Goal: Contribute content: Contribute content

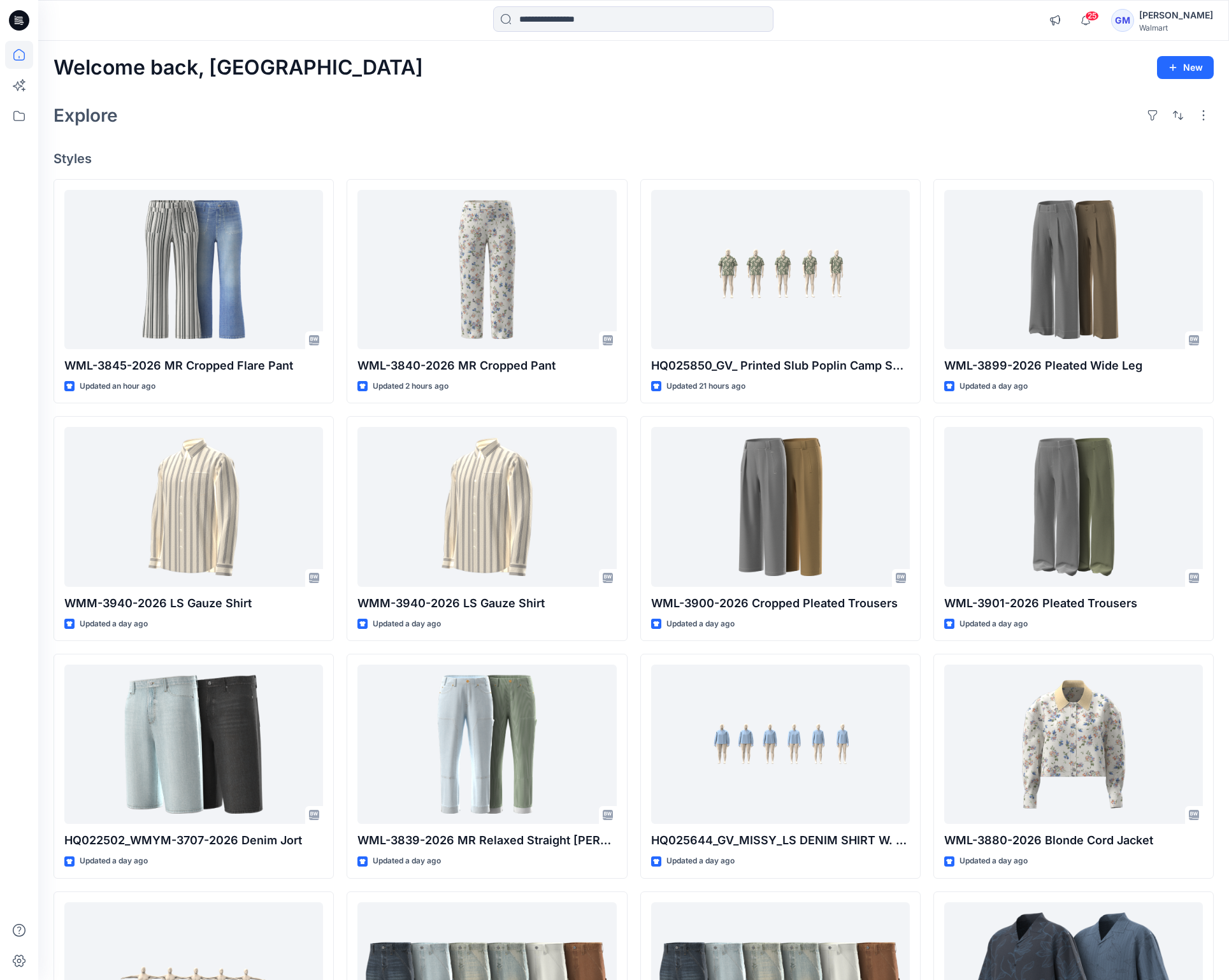
click at [386, 161] on h4 "Styles" at bounding box center [634, 158] width 1161 height 15
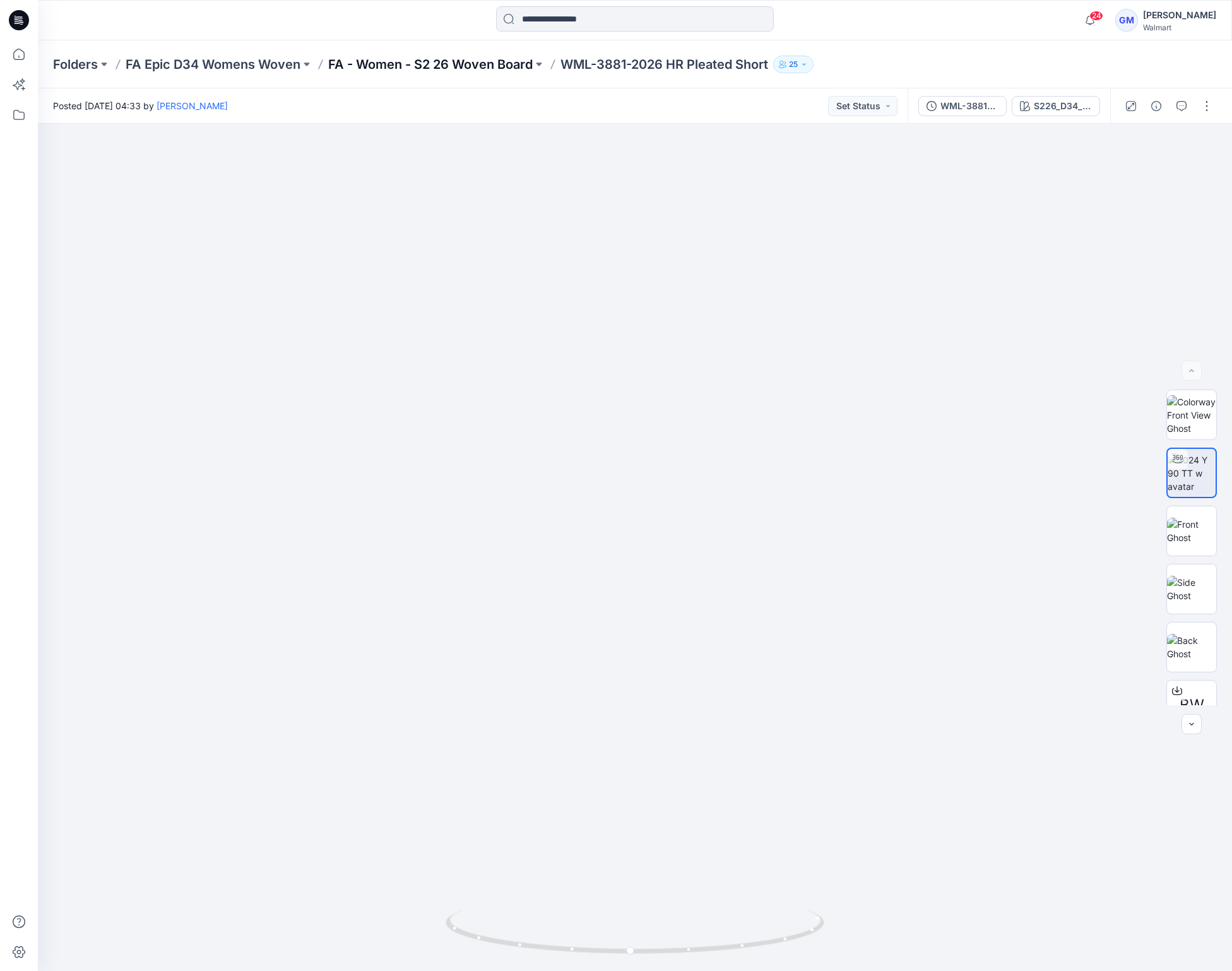
click at [491, 58] on p "FA - Women - S2 26 Woven Board" at bounding box center [430, 65] width 204 height 18
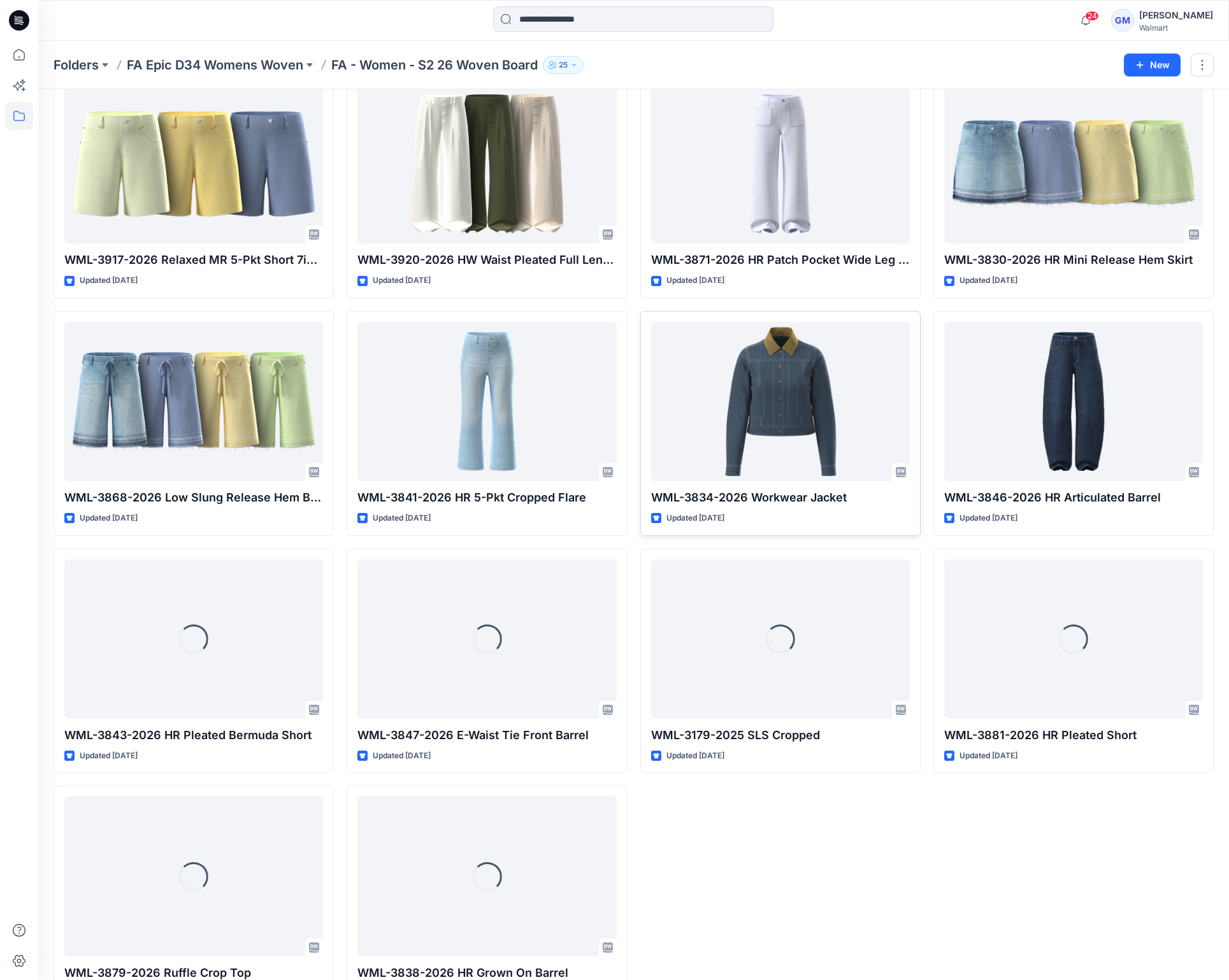
scroll to position [1065, 0]
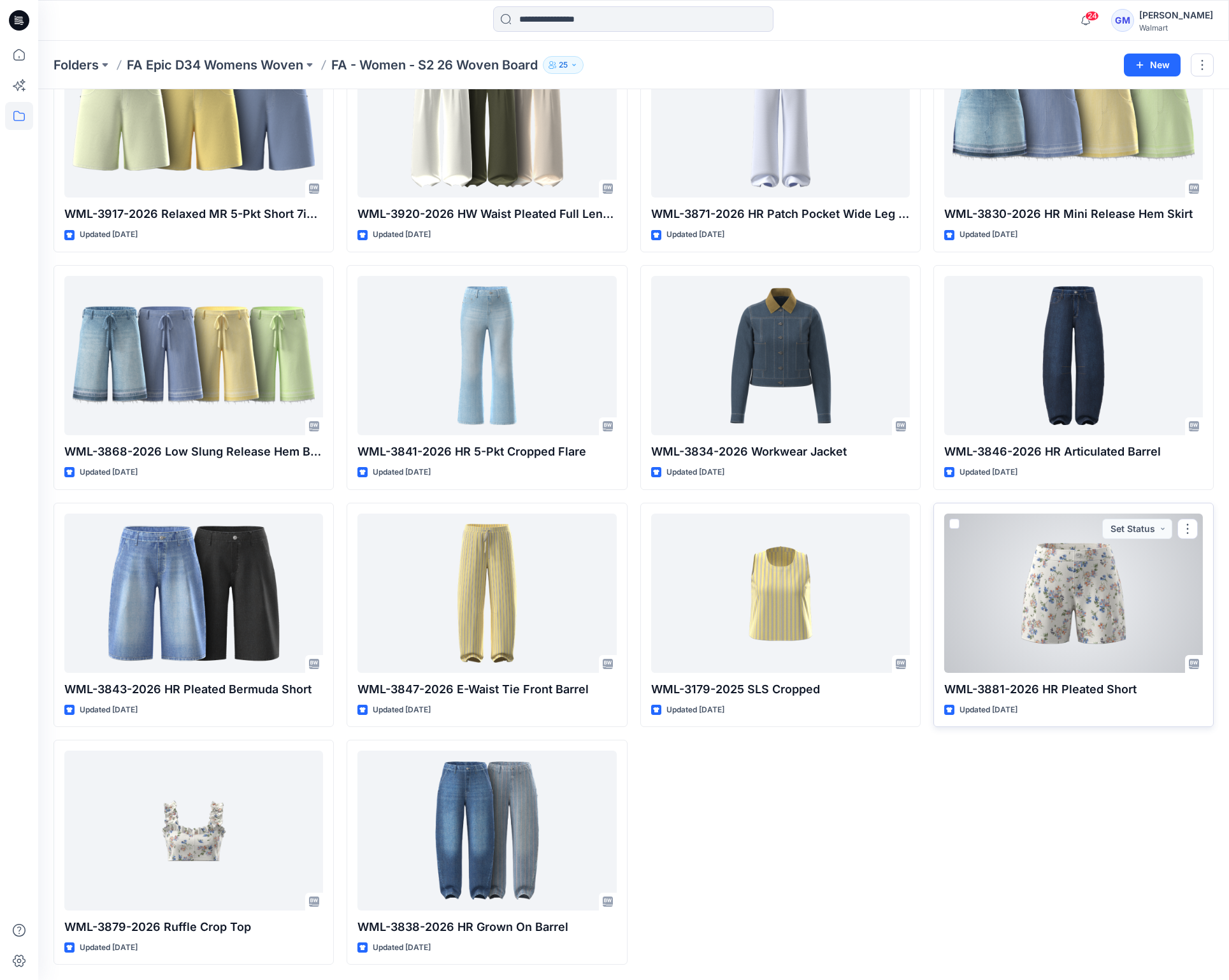
click at [1038, 599] on div at bounding box center [1073, 593] width 259 height 160
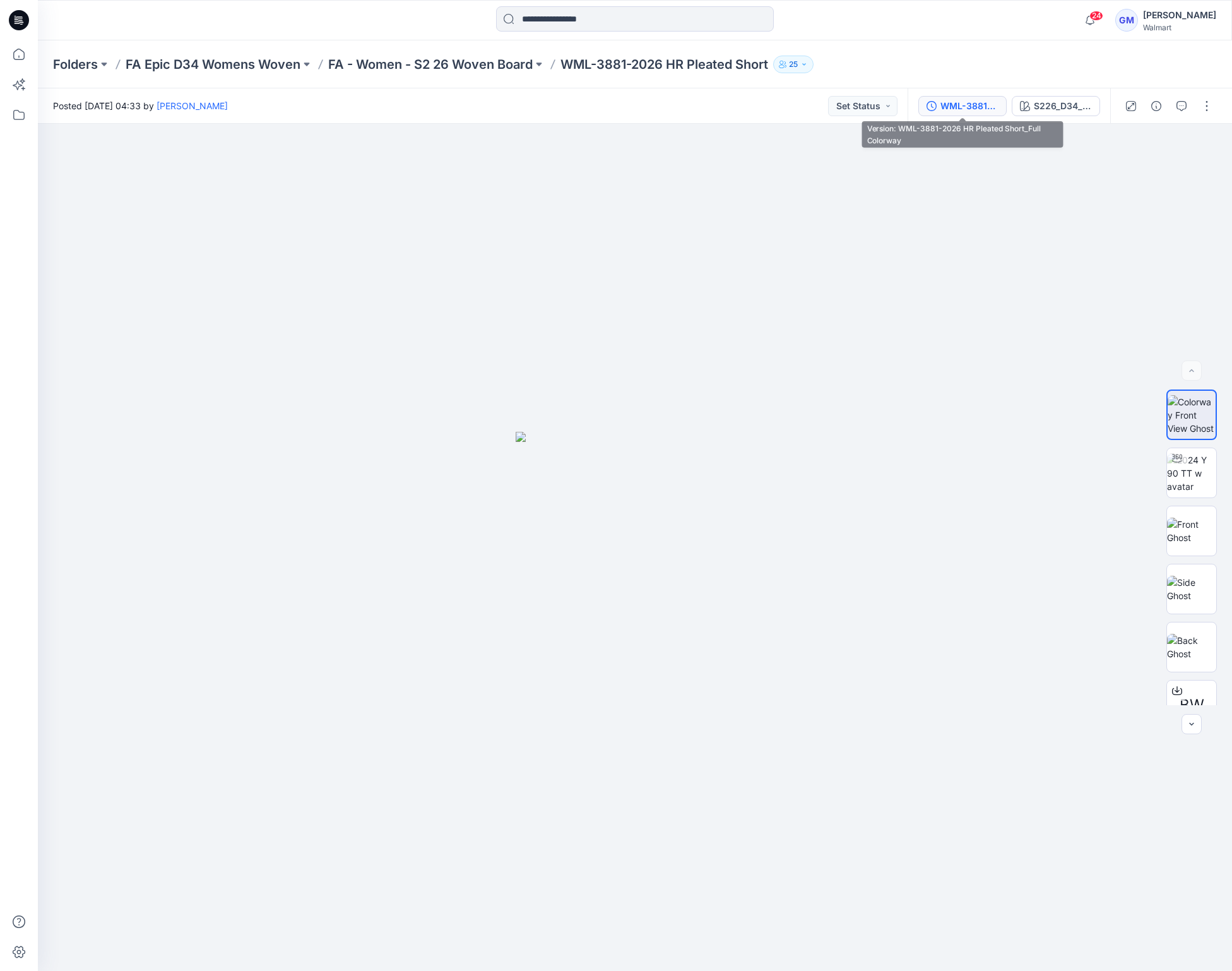
click at [959, 101] on div "WML-3881-2026 HR Pleated Short_Full Colorway" at bounding box center [969, 106] width 58 height 14
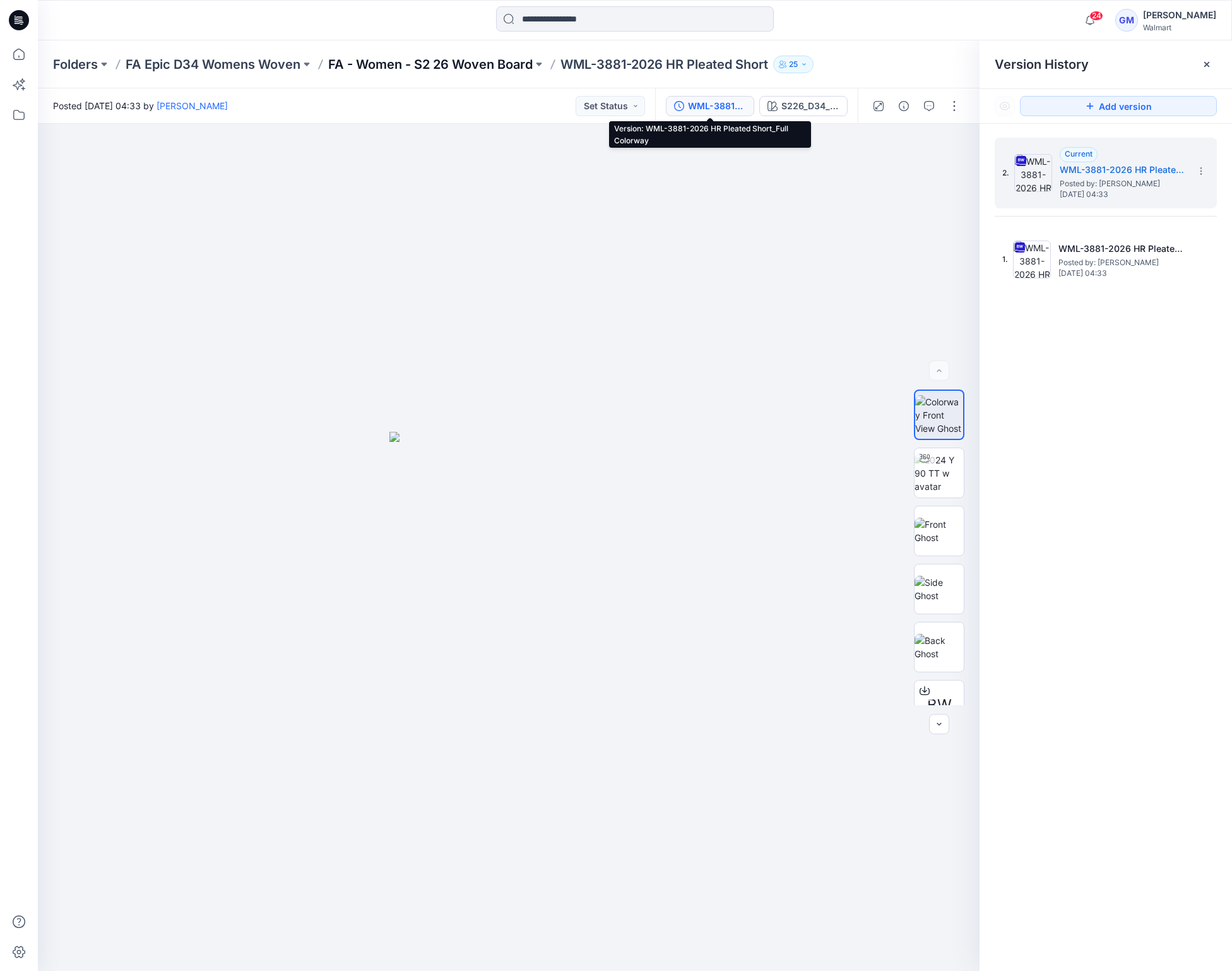
click at [480, 60] on p "FA - Women - S2 26 Woven Board" at bounding box center [430, 65] width 204 height 18
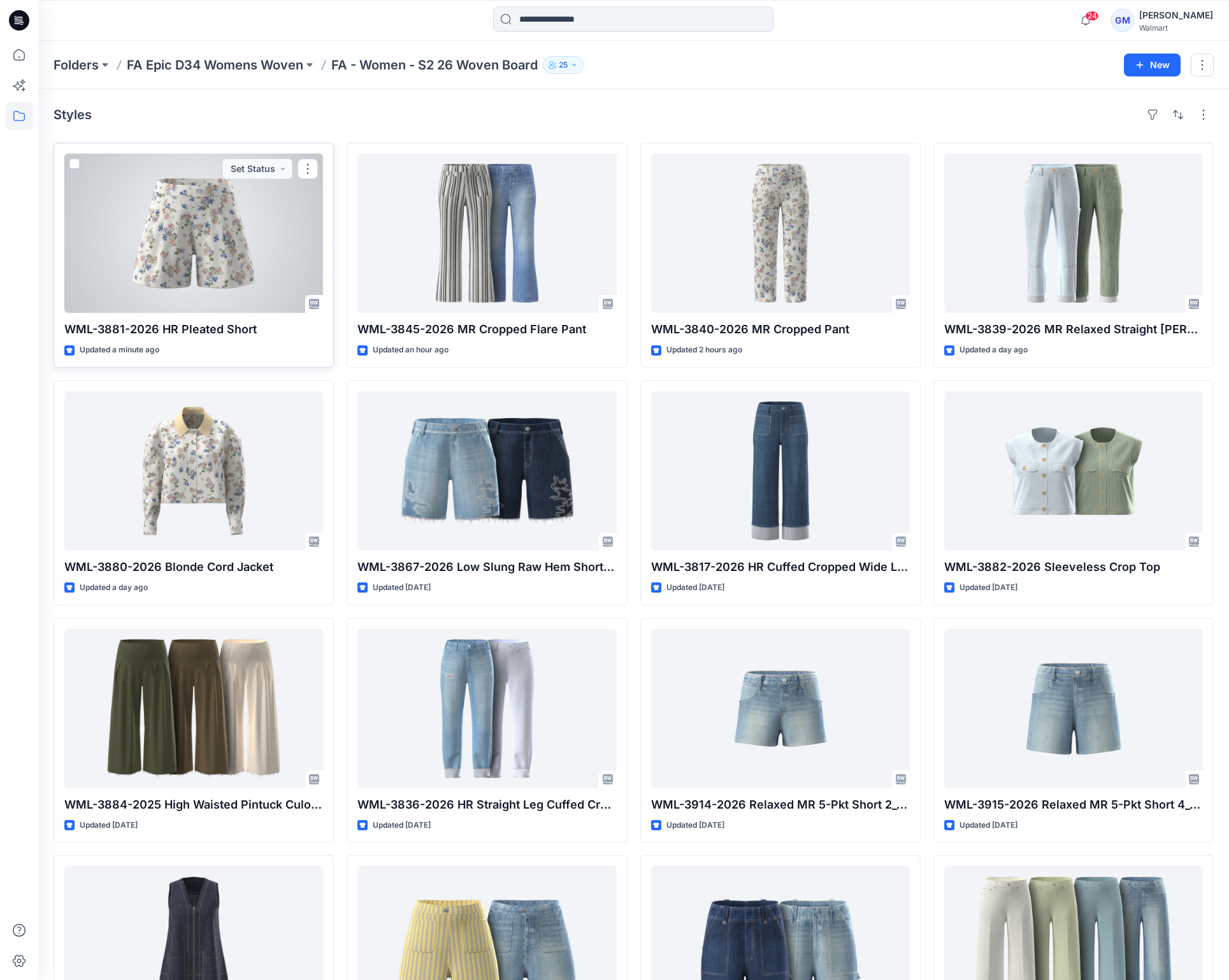
click at [180, 256] on div at bounding box center [193, 233] width 259 height 160
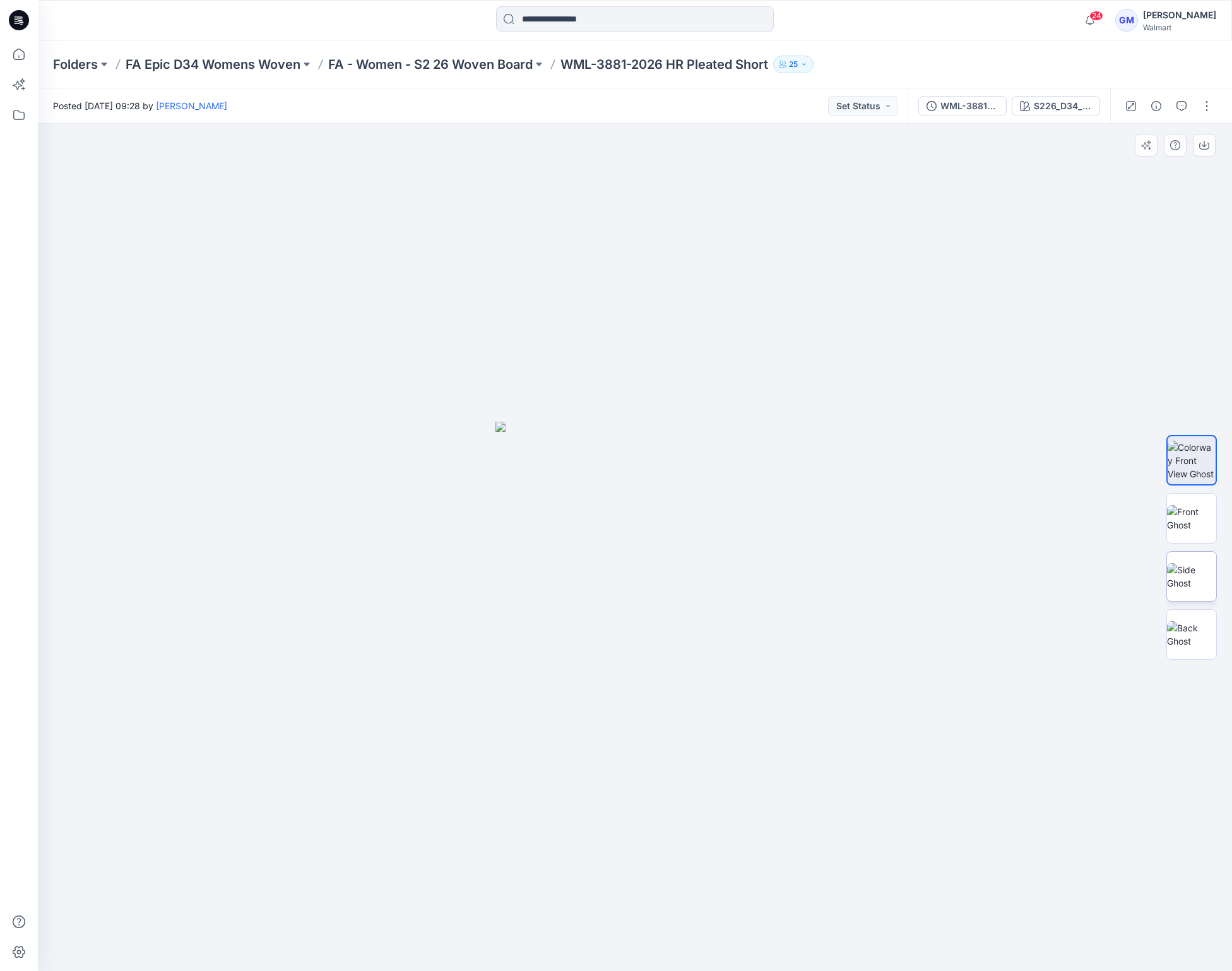
click at [1208, 589] on img at bounding box center [1192, 576] width 49 height 27
click at [1193, 635] on img at bounding box center [1192, 634] width 49 height 27
click at [1191, 470] on img at bounding box center [1192, 460] width 49 height 39
click at [1191, 627] on img at bounding box center [1192, 634] width 49 height 27
click at [1198, 456] on img at bounding box center [1192, 460] width 49 height 39
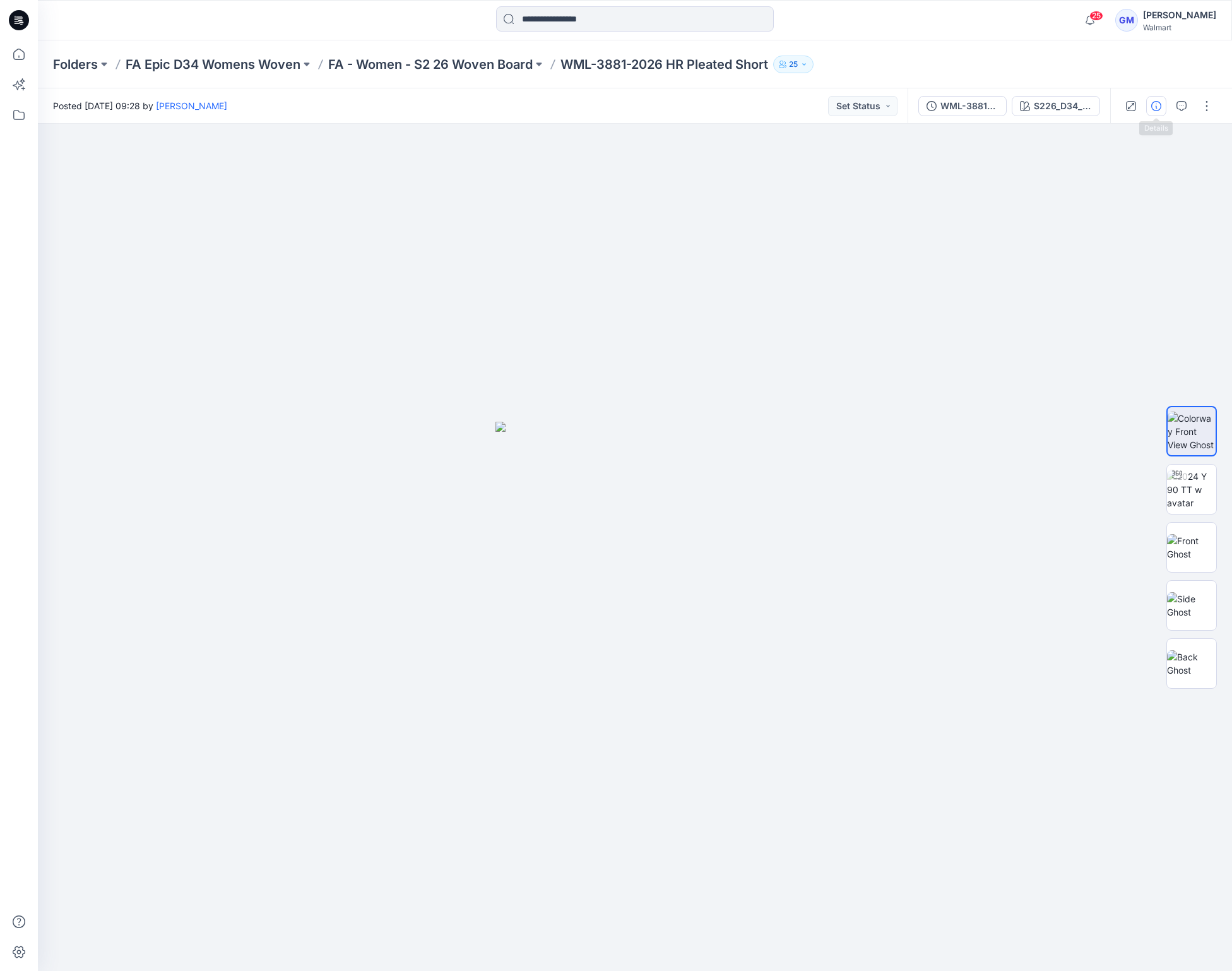
click at [1161, 105] on icon "button" at bounding box center [1156, 106] width 10 height 10
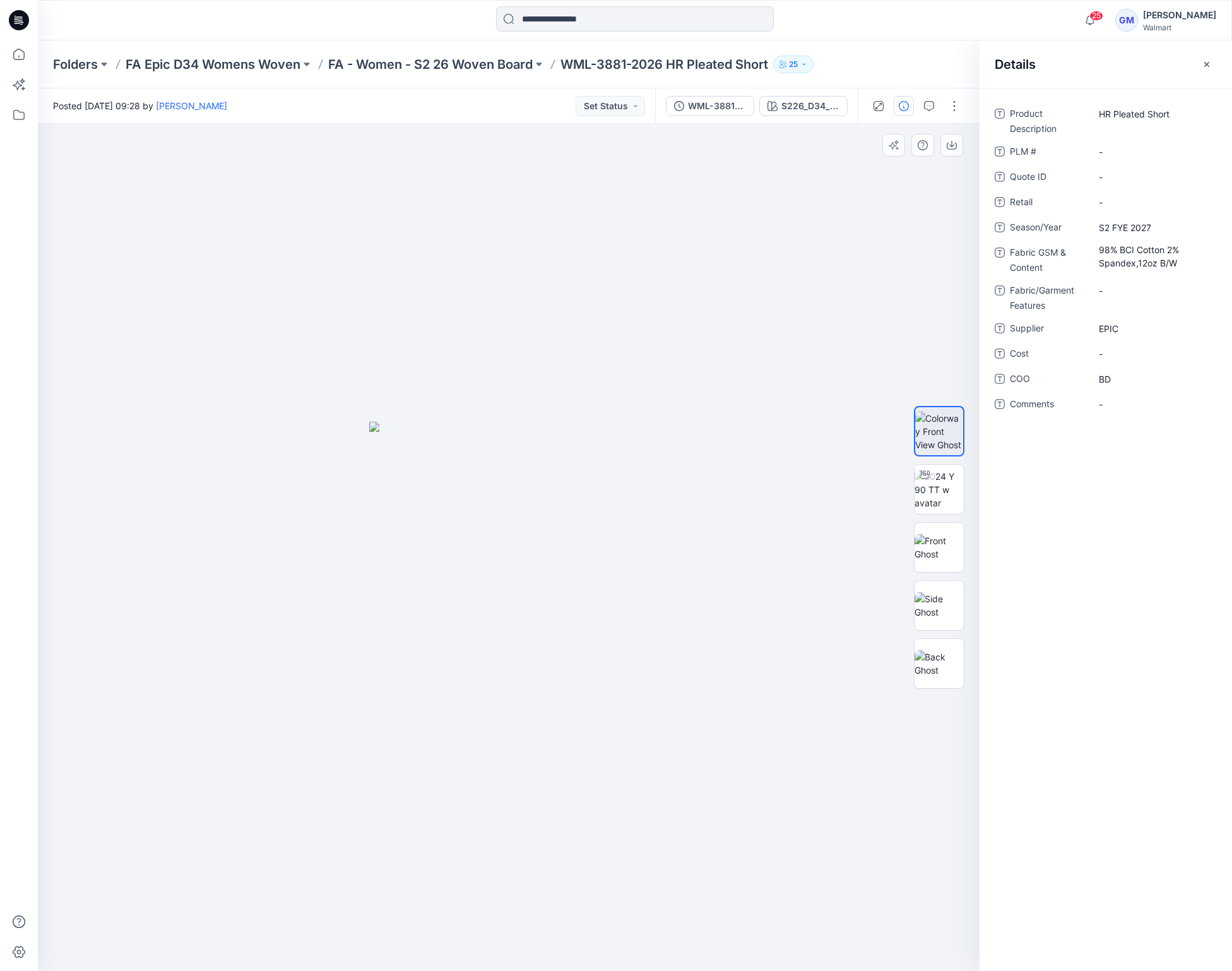
click at [429, 628] on img at bounding box center [509, 696] width 279 height 549
click at [789, 107] on div "S226_D34_FA_W508_Breezy Floral_ BLOOMING BLUE_12.6IN" at bounding box center [810, 106] width 58 height 14
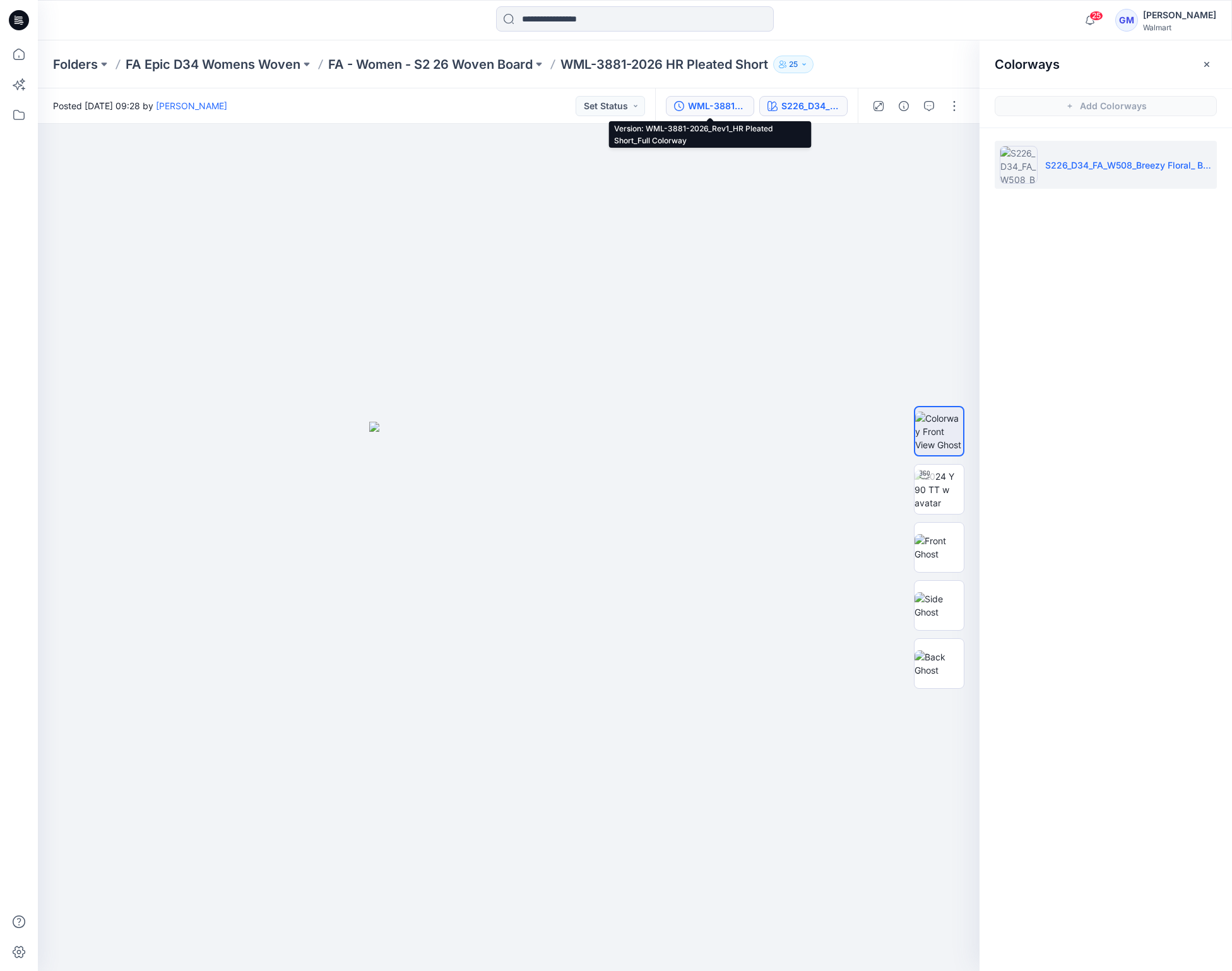
click at [739, 107] on div "WML-3881-2026_Rev1_HR Pleated Short_Full Colorway" at bounding box center [716, 106] width 58 height 14
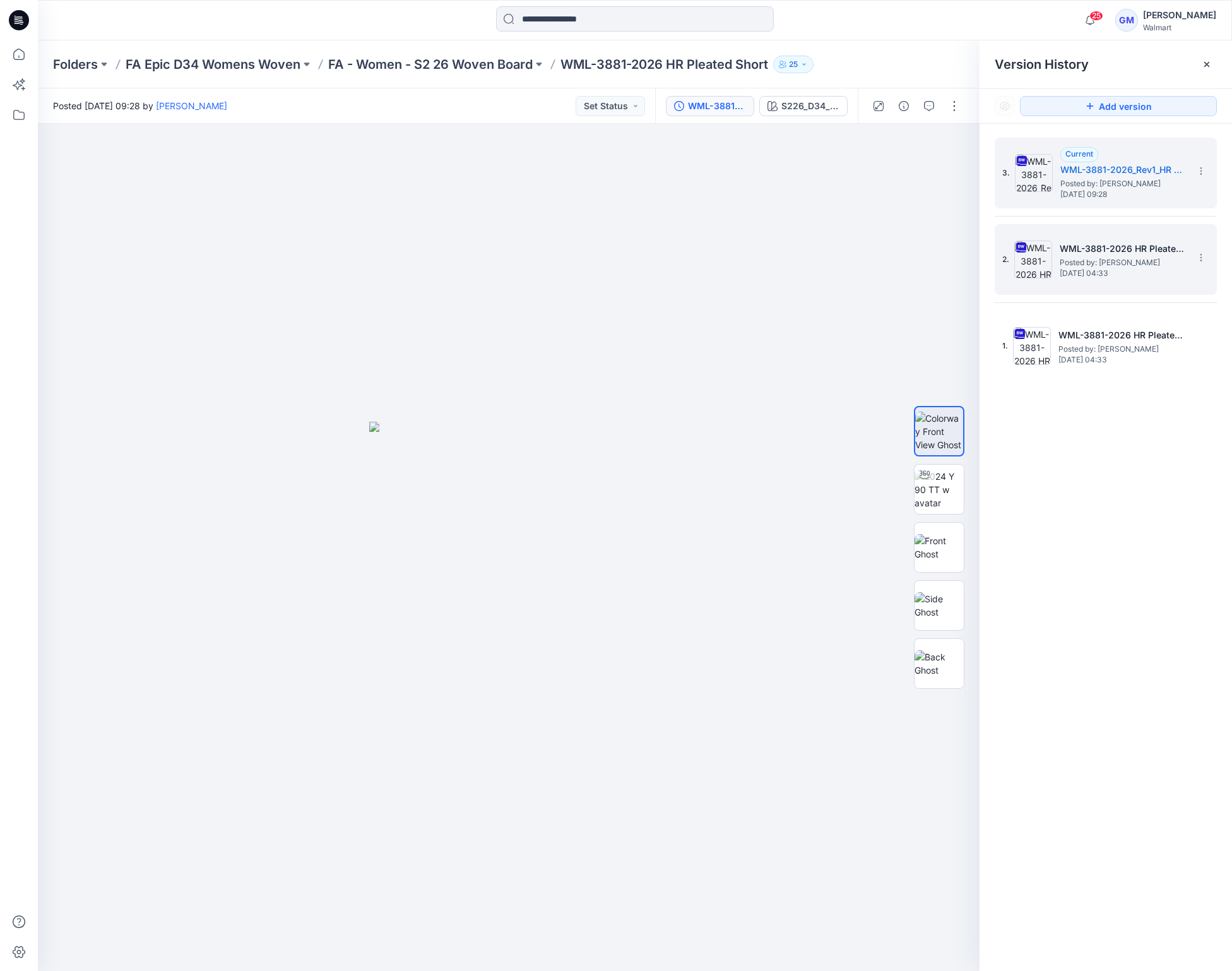
click at [1071, 269] on span "[DATE] 04:33" at bounding box center [1123, 273] width 126 height 9
click at [1104, 186] on span "Posted by: [PERSON_NAME]" at bounding box center [1123, 184] width 126 height 13
click at [1106, 262] on span "Posted by: [PERSON_NAME]" at bounding box center [1123, 262] width 126 height 13
click at [1109, 172] on h5 "WML-3881-2026_Rev1_HR Pleated Short_Full Colorway" at bounding box center [1123, 169] width 126 height 15
click at [1109, 254] on h5 "WML-3881-2026 HR Pleated Short_Full Colorway" at bounding box center [1123, 248] width 126 height 15
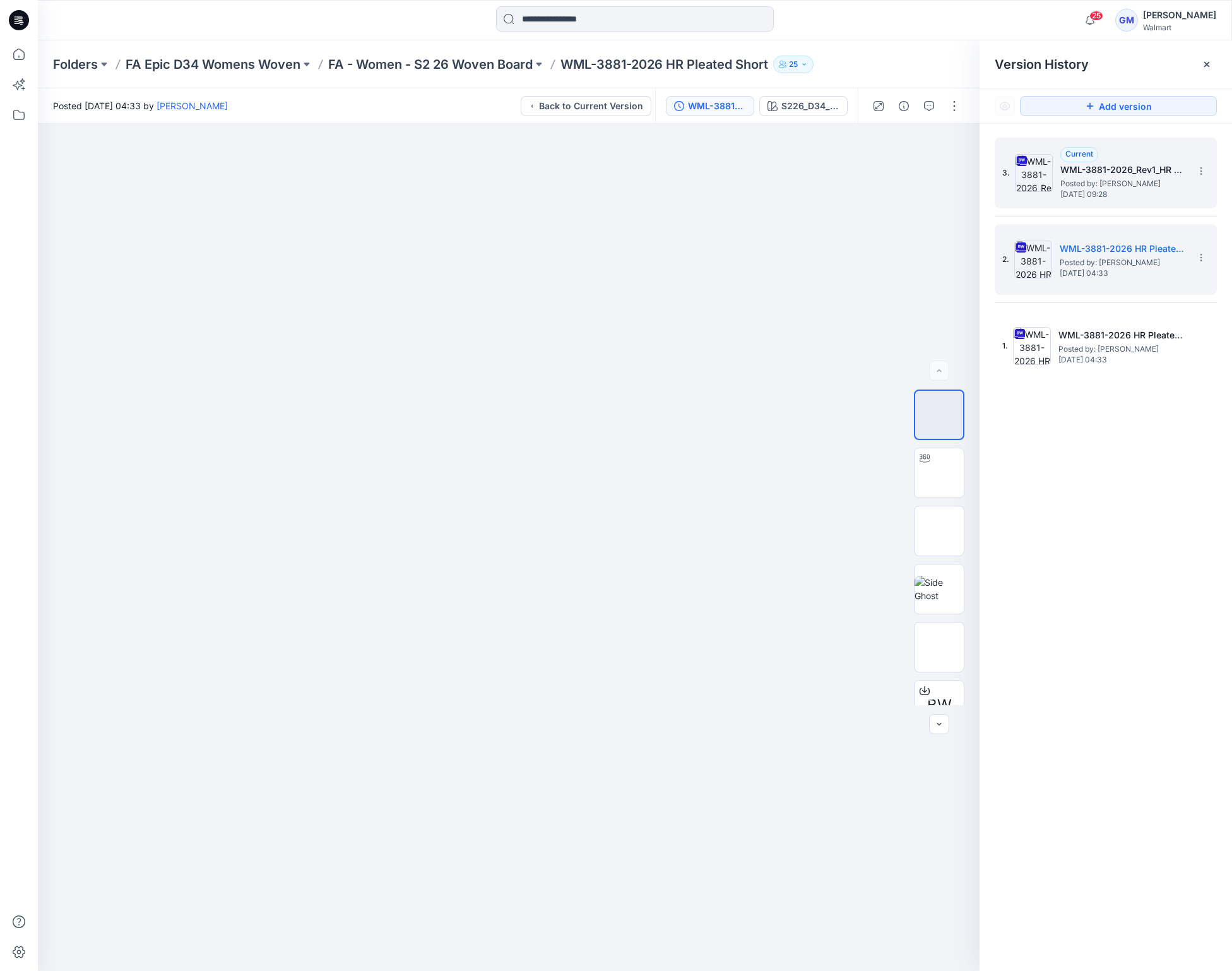
click at [1118, 167] on h5 "WML-3881-2026_Rev1_HR Pleated Short_Full Colorway" at bounding box center [1123, 169] width 126 height 15
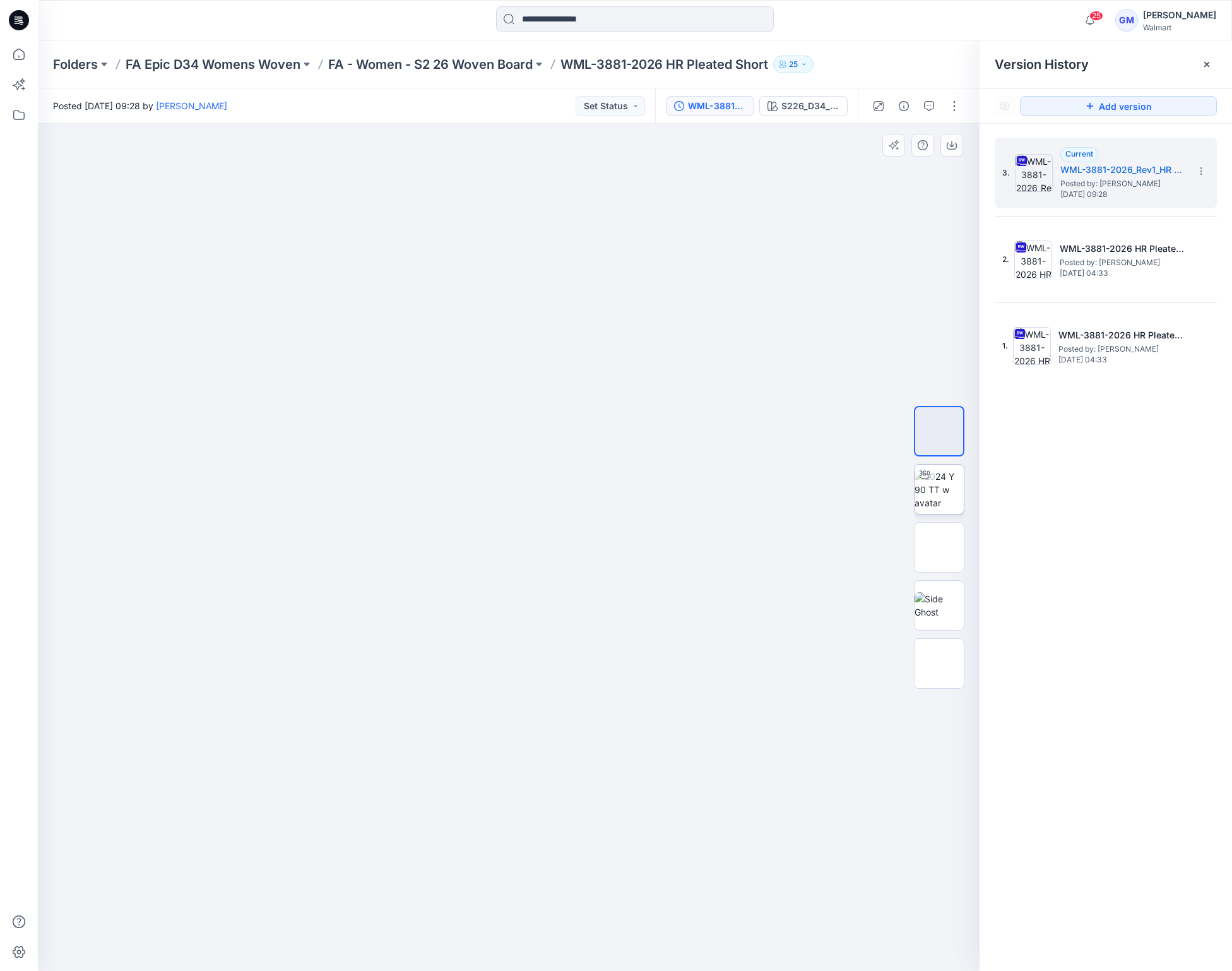
click at [945, 499] on img at bounding box center [939, 489] width 49 height 39
drag, startPoint x: 667, startPoint y: 944, endPoint x: 490, endPoint y: 953, distance: 177.2
click at [490, 953] on icon at bounding box center [510, 934] width 382 height 47
drag, startPoint x: 657, startPoint y: 942, endPoint x: 654, endPoint y: 947, distance: 5.8
click at [654, 947] on icon at bounding box center [510, 934] width 382 height 47
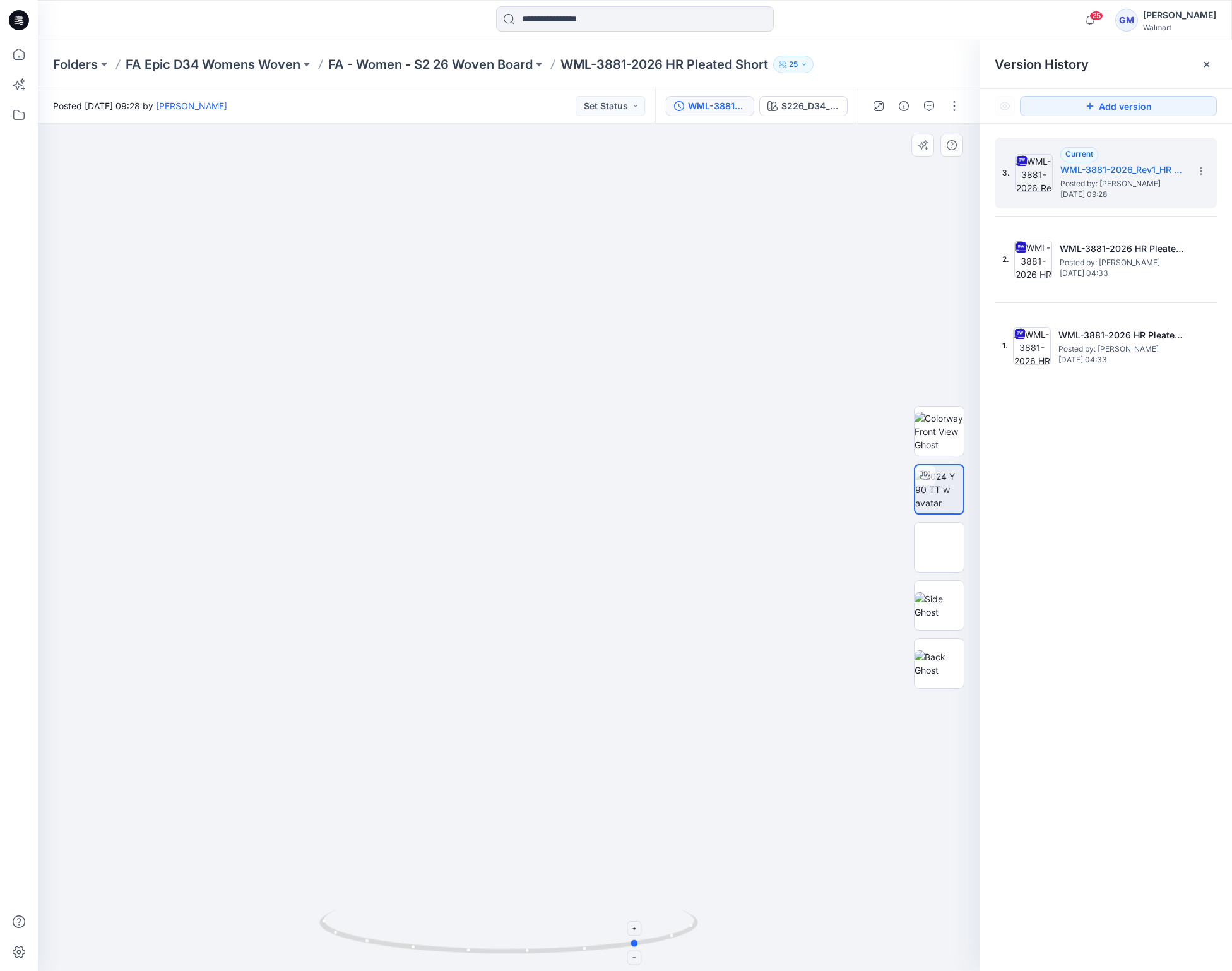
drag, startPoint x: 637, startPoint y: 949, endPoint x: 572, endPoint y: 949, distance: 65.0
click at [572, 949] on icon at bounding box center [510, 934] width 382 height 47
drag, startPoint x: 644, startPoint y: 958, endPoint x: 468, endPoint y: 960, distance: 176.0
click at [468, 960] on div at bounding box center [508, 940] width 378 height 63
click at [426, 57] on p "FA - Women - S2 26 Woven Board" at bounding box center [430, 65] width 204 height 18
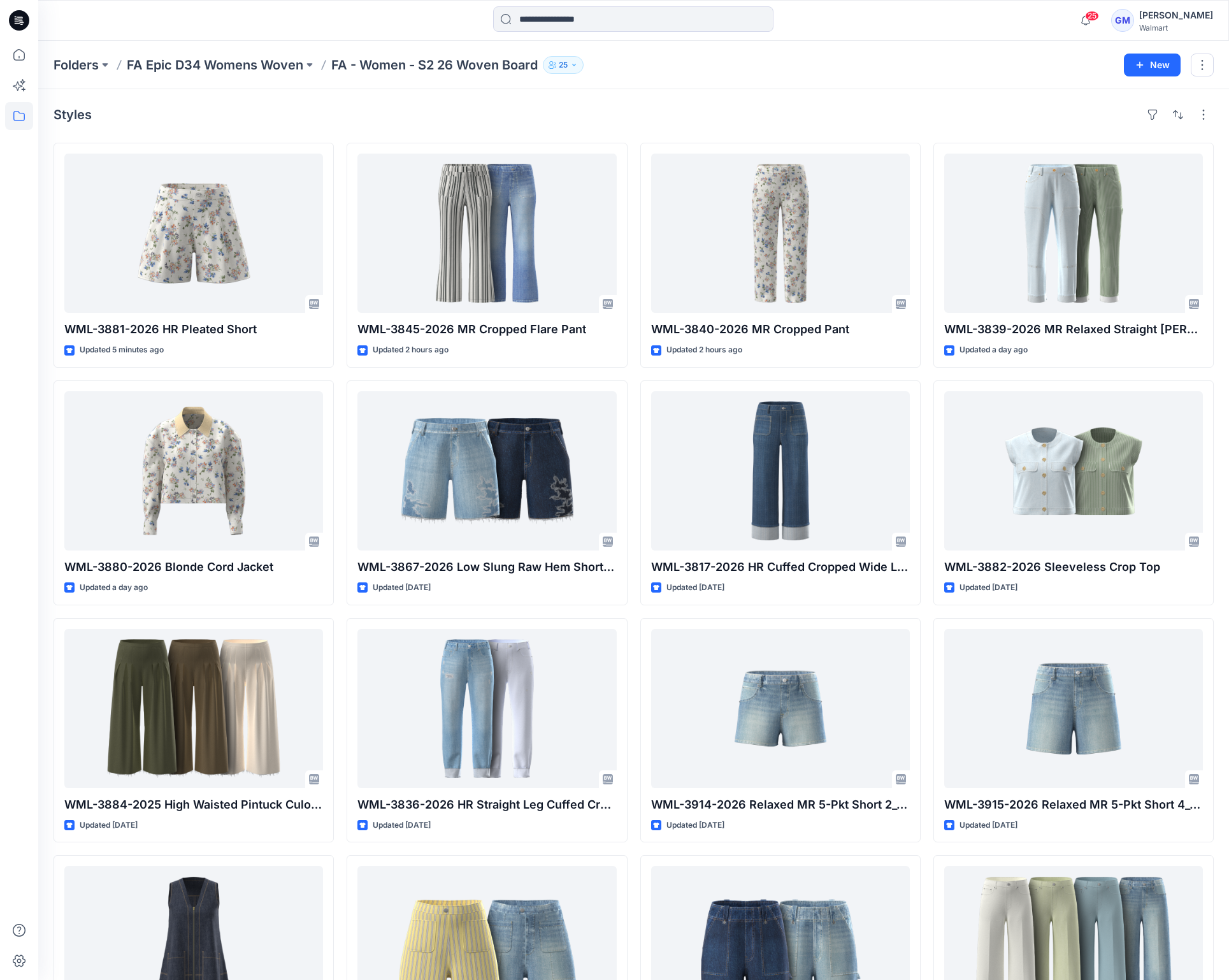
click at [456, 134] on div "Styles WML-3881-2026 HR Pleated Short Updated 5 minutes ago WML-3880-2026 Blond…" at bounding box center [634, 853] width 1191 height 1528
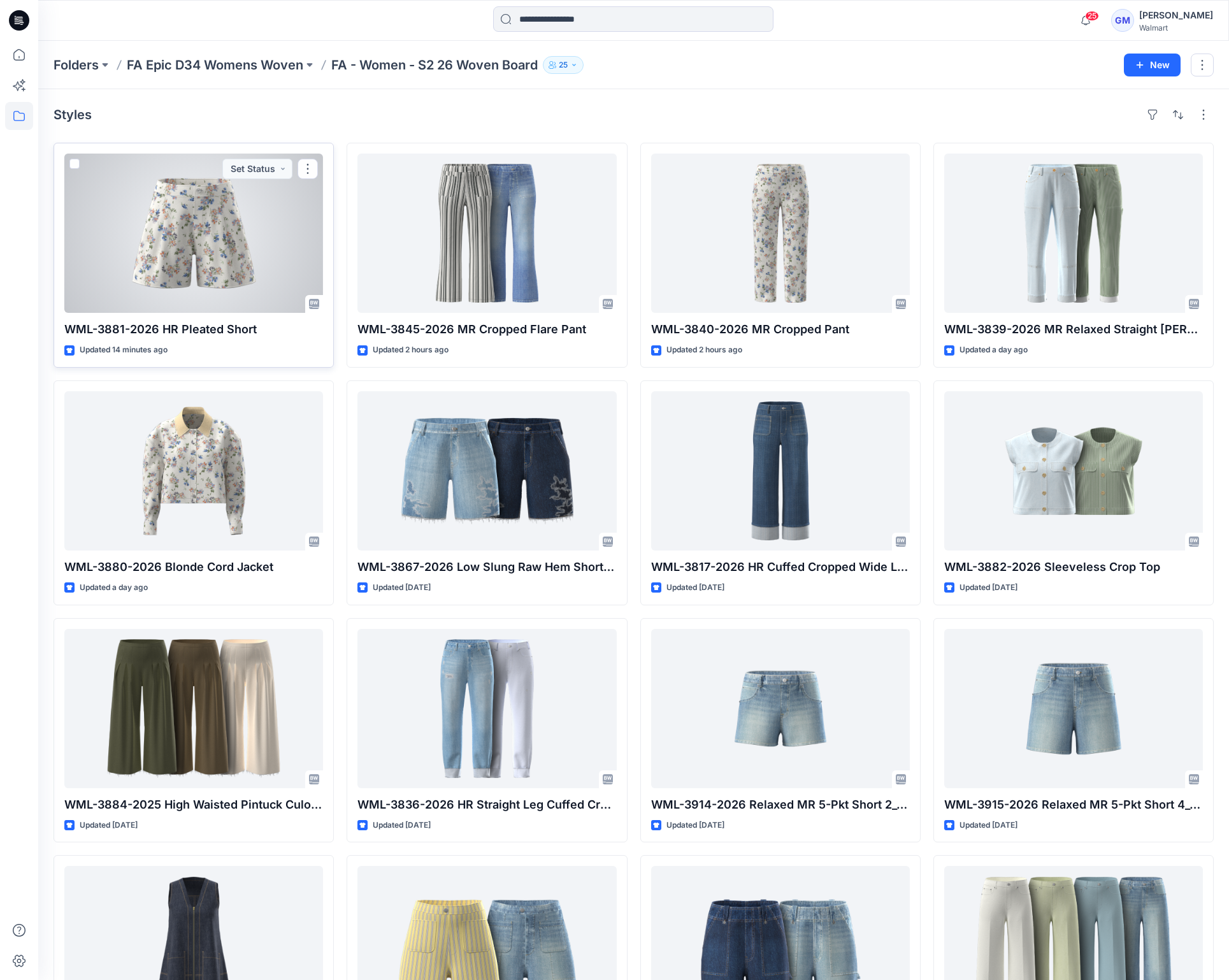
click at [266, 259] on div at bounding box center [193, 233] width 259 height 160
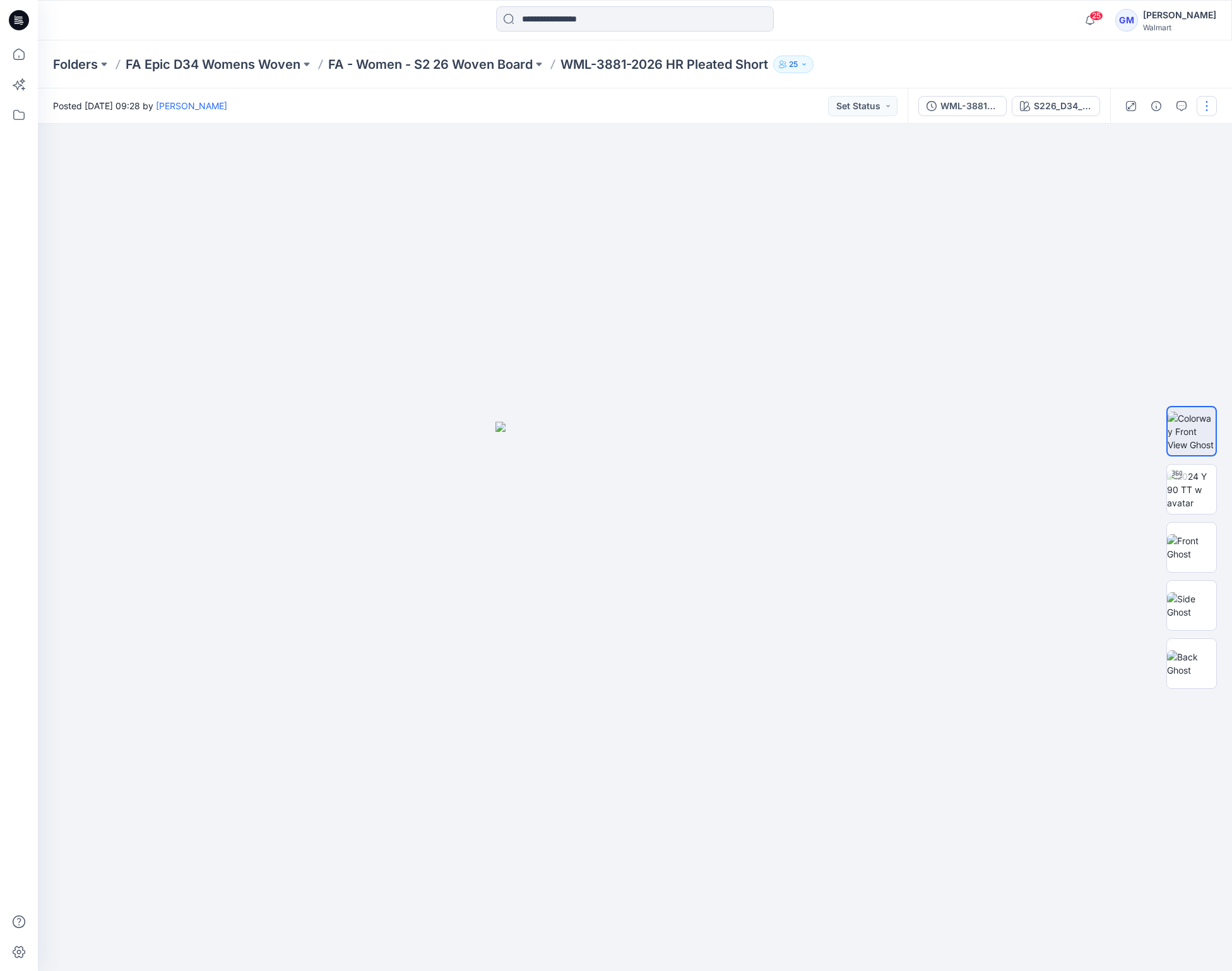
click at [1204, 109] on button "button" at bounding box center [1206, 106] width 21 height 21
click at [1119, 168] on p "Edit" at bounding box center [1126, 170] width 16 height 13
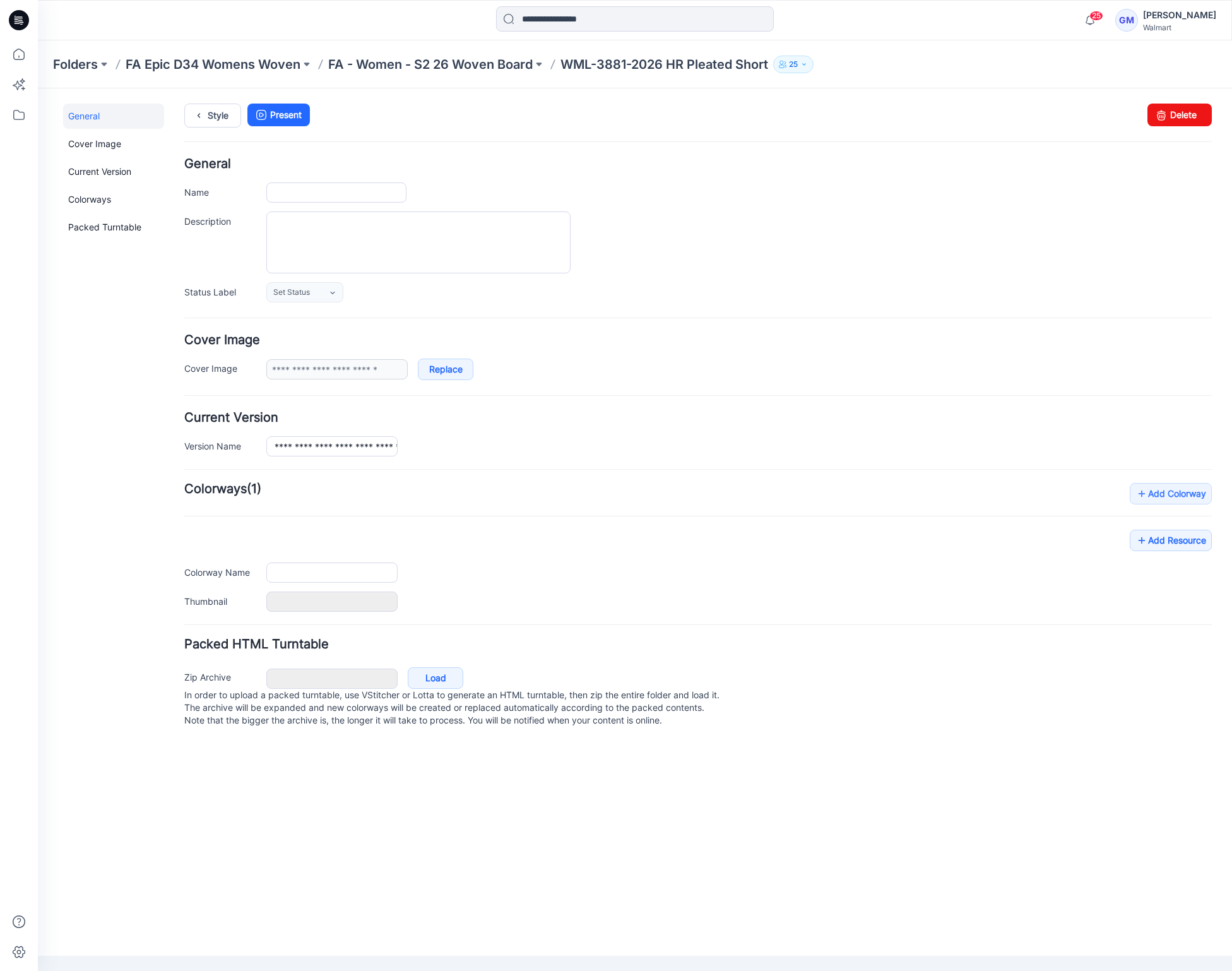
type input "**********"
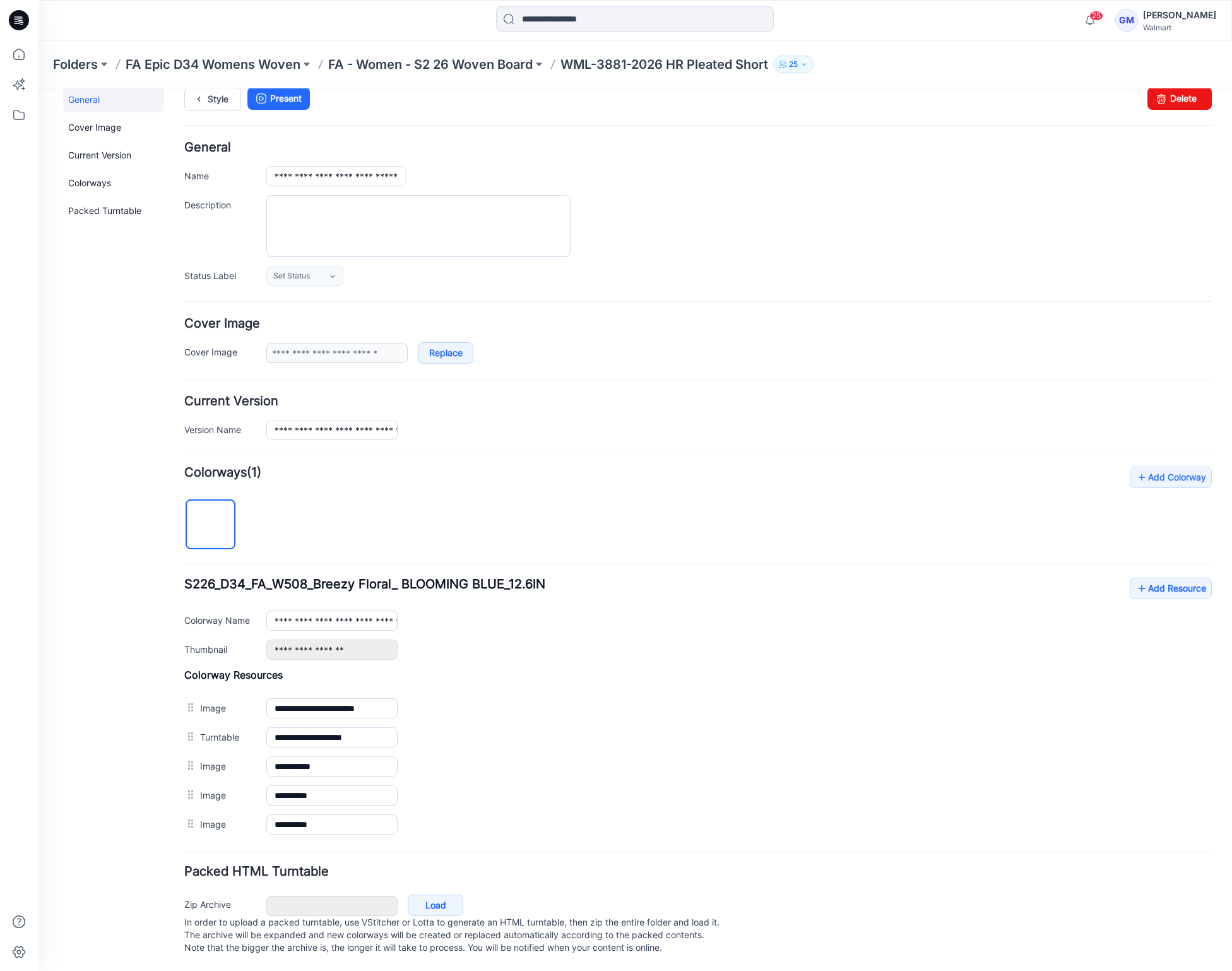
scroll to position [29, 0]
click at [1136, 579] on icon at bounding box center [1142, 589] width 13 height 21
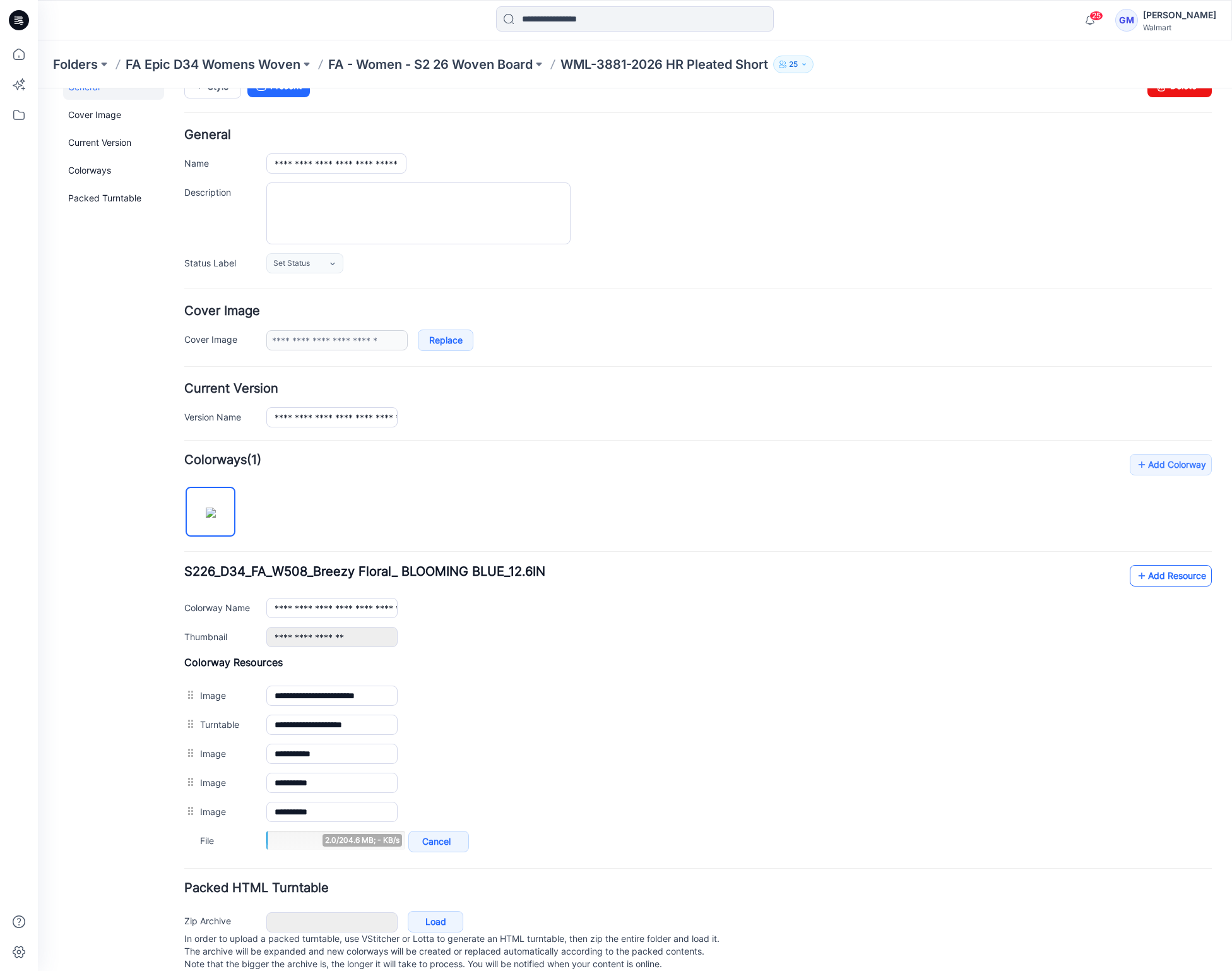
click at [1136, 576] on icon at bounding box center [1142, 576] width 13 height 21
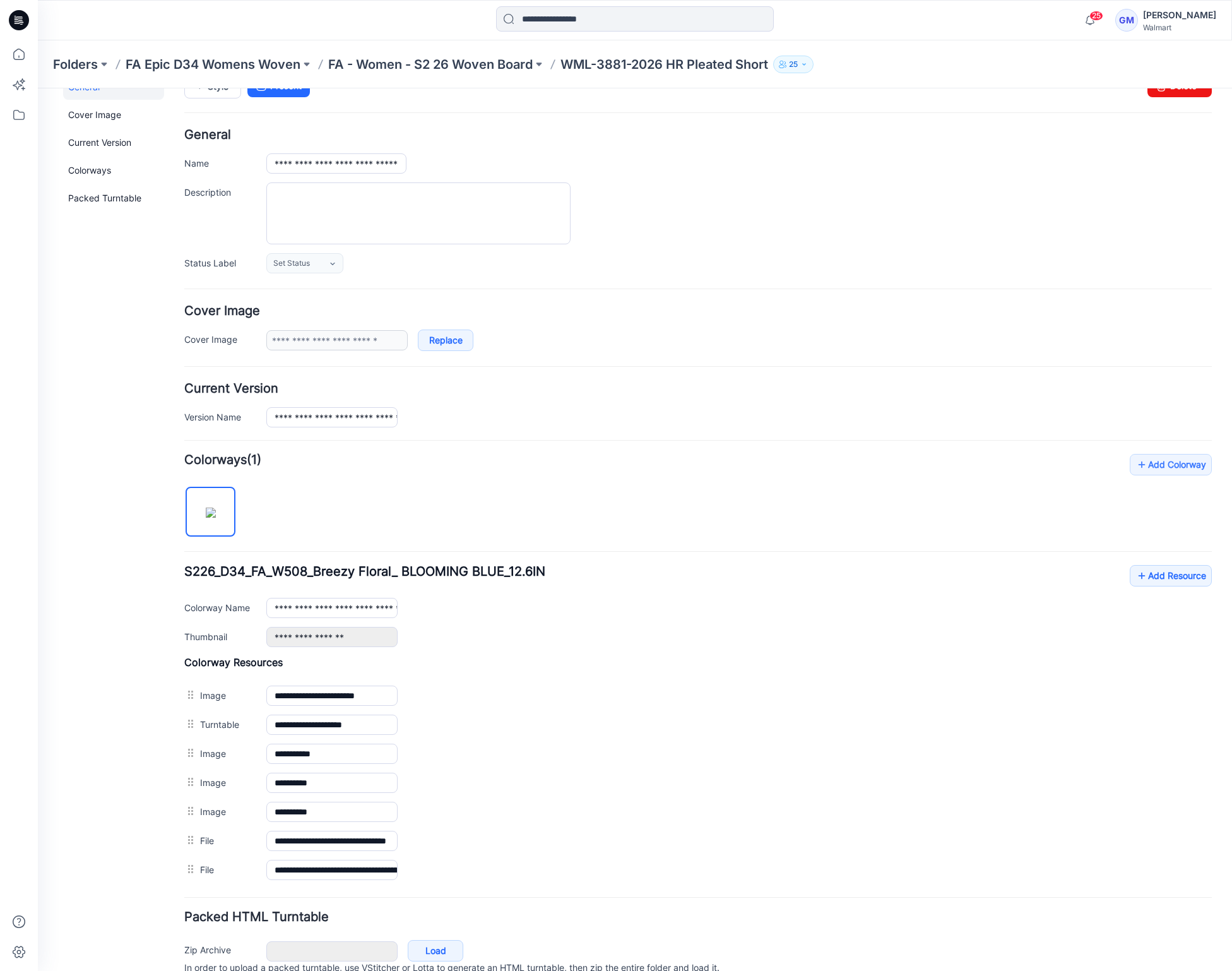
drag, startPoint x: 488, startPoint y: 154, endPoint x: 506, endPoint y: 107, distance: 50.3
click at [567, 163] on div "**********" at bounding box center [739, 163] width 945 height 21
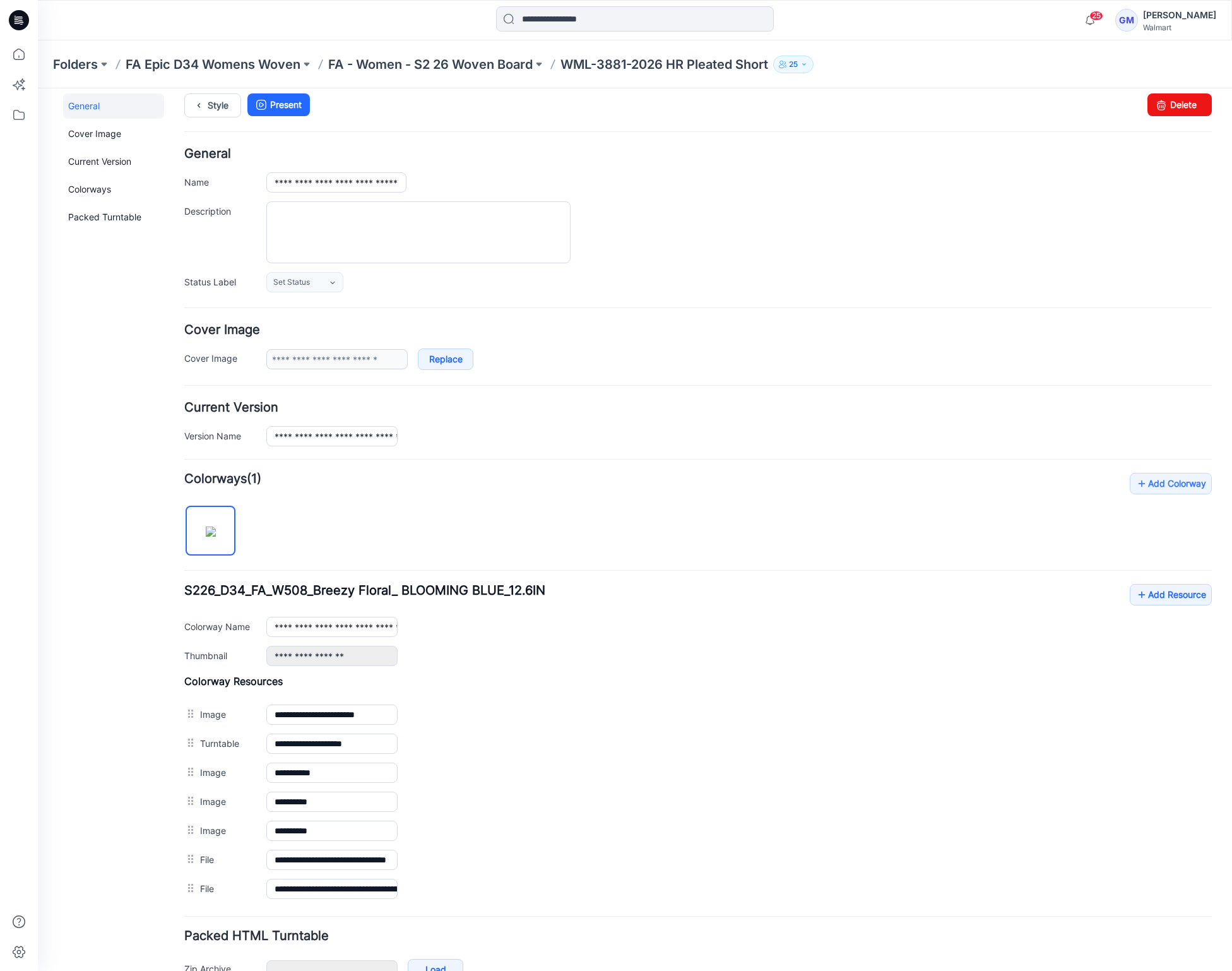
scroll to position [0, 0]
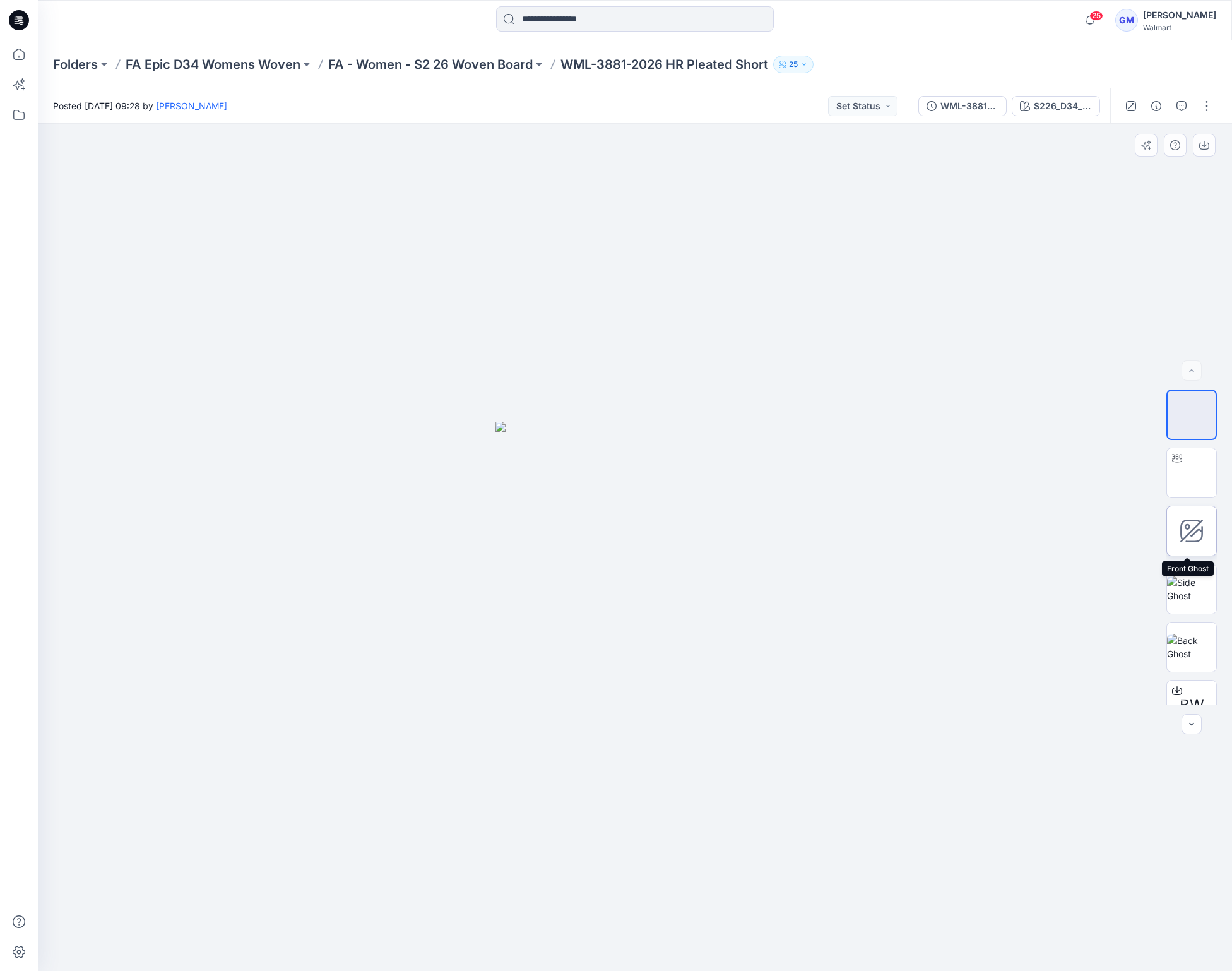
click at [1196, 522] on icon at bounding box center [1191, 530] width 21 height 21
click at [1193, 592] on img at bounding box center [1192, 589] width 49 height 27
click at [1193, 653] on img at bounding box center [1192, 647] width 49 height 27
click at [449, 64] on p "FA - Women - S2 26 Woven Board" at bounding box center [430, 65] width 204 height 18
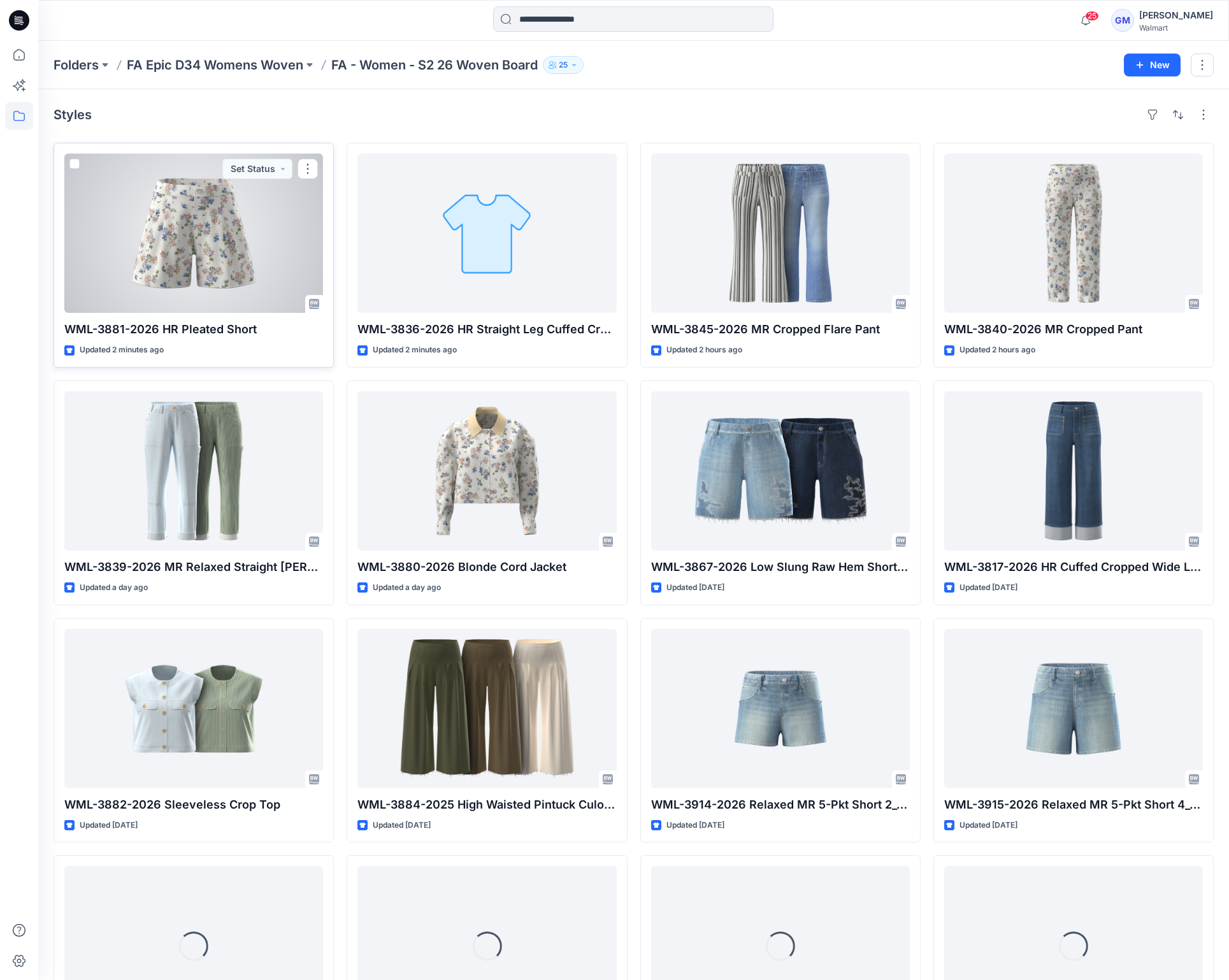
click at [177, 225] on div at bounding box center [193, 233] width 259 height 160
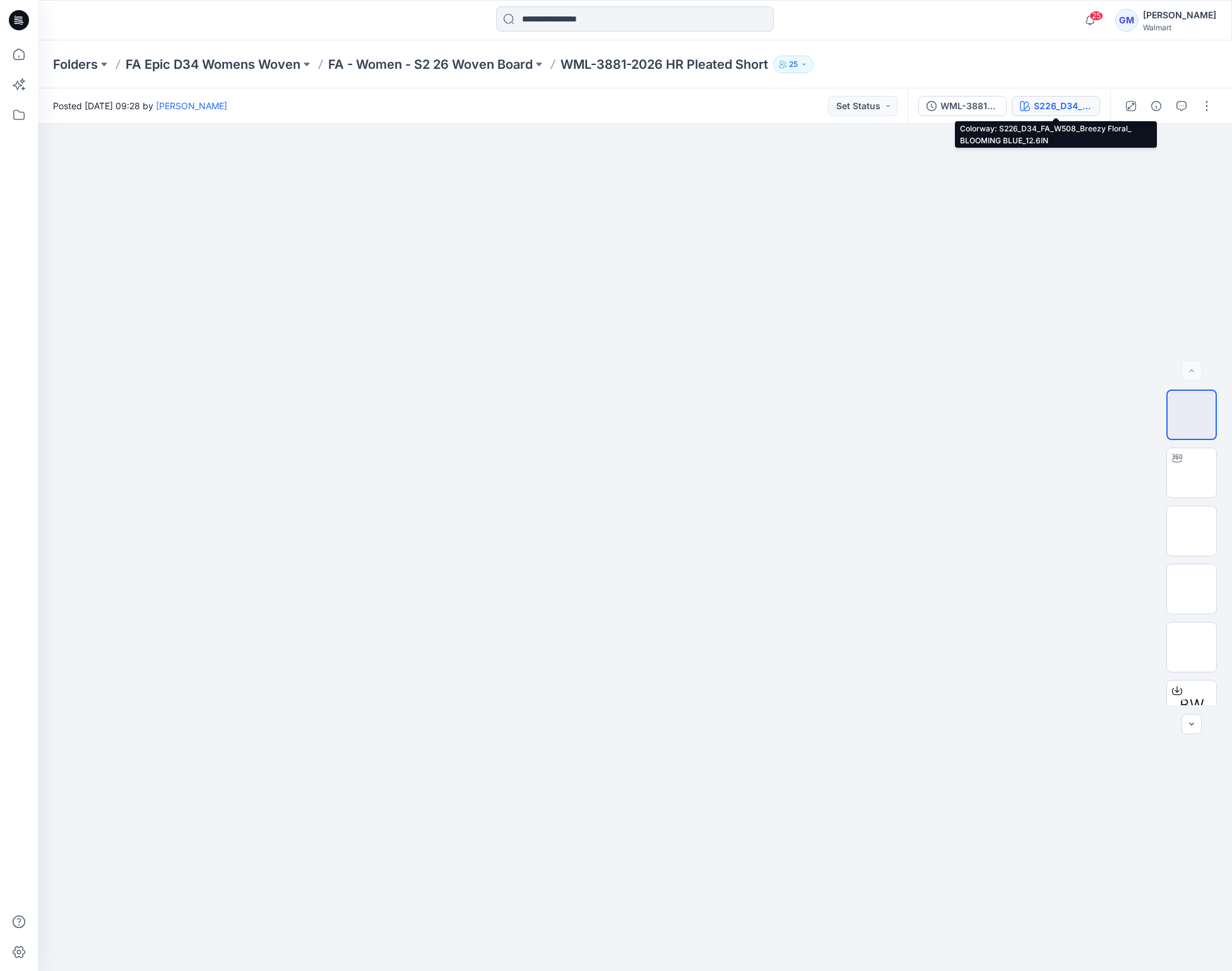
click at [1063, 111] on div "S226_D34_FA_W508_Breezy Floral_ BLOOMING BLUE_12.6IN" at bounding box center [1062, 106] width 58 height 14
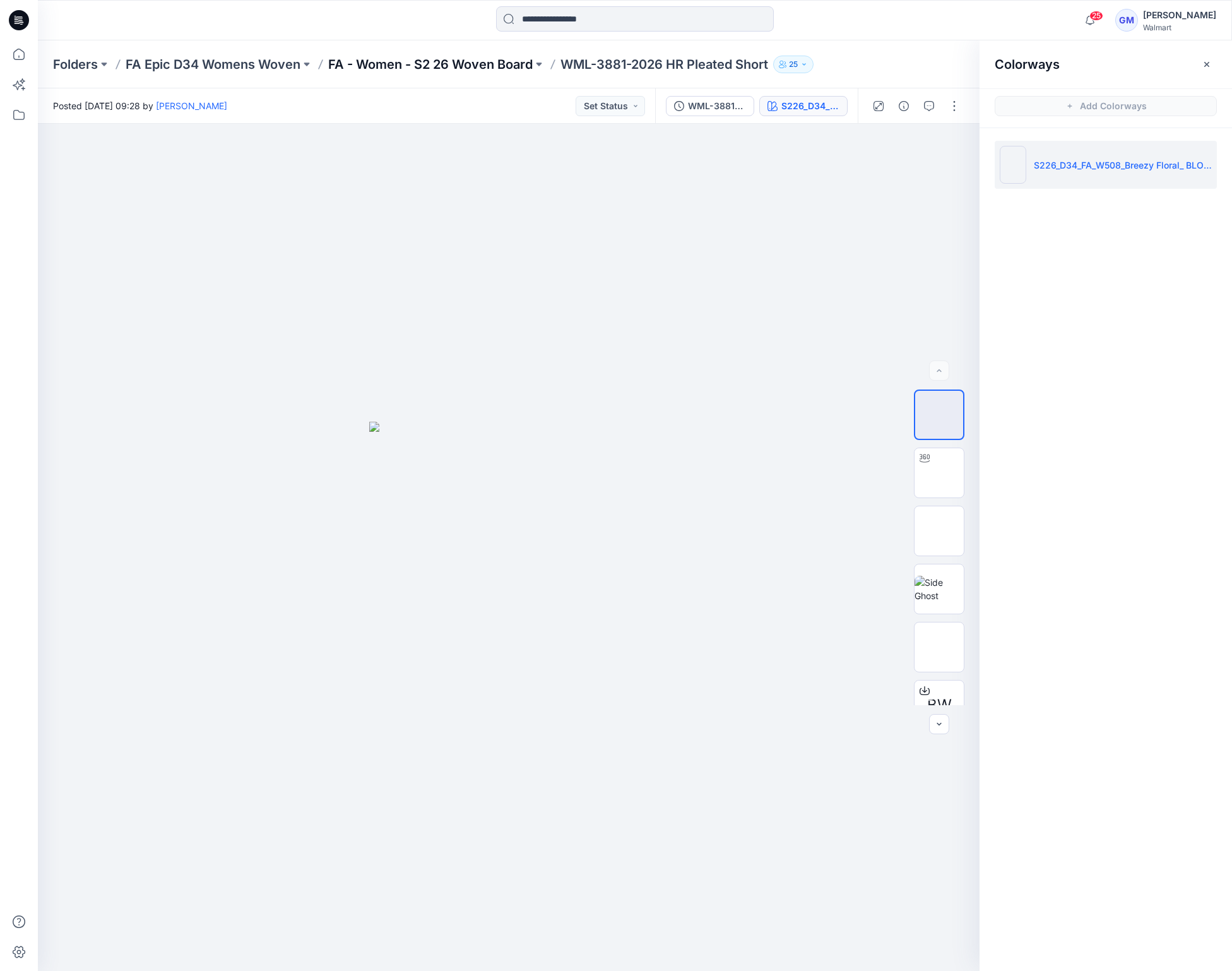
click at [448, 60] on p "FA - Women - S2 26 Woven Board" at bounding box center [430, 65] width 204 height 18
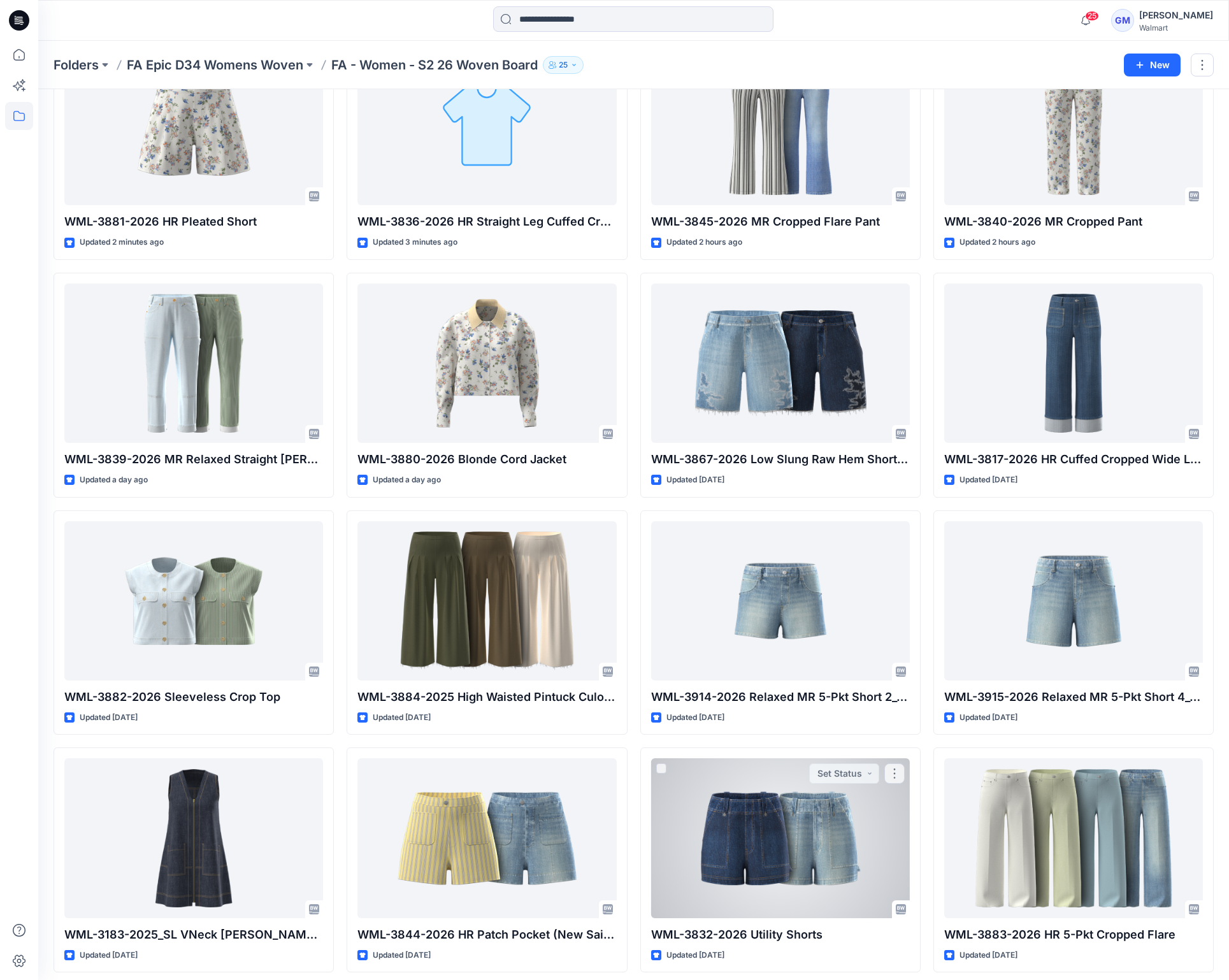
scroll to position [191, 0]
